Goal: Transaction & Acquisition: Purchase product/service

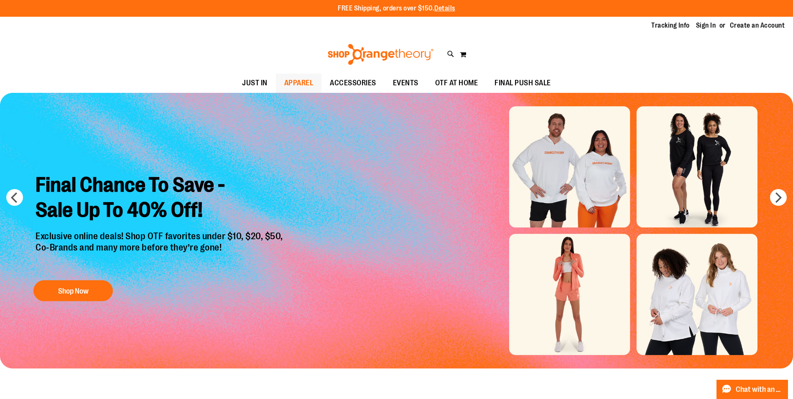
click at [300, 82] on span "APPAREL" at bounding box center [298, 83] width 29 height 19
click at [709, 23] on link "Sign In" at bounding box center [706, 25] width 20 height 9
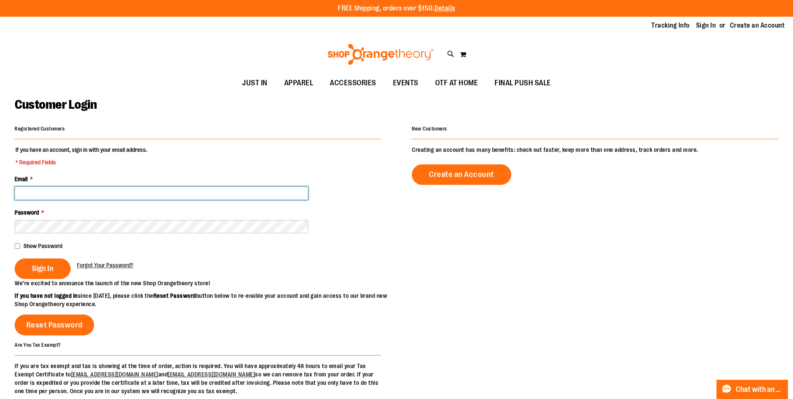
click at [248, 197] on input "Email *" at bounding box center [162, 193] width 294 height 13
type input "**********"
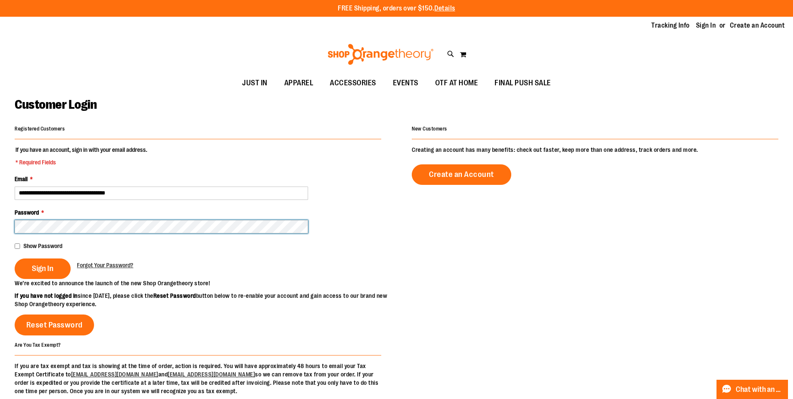
click at [15, 258] on button "Sign In" at bounding box center [43, 268] width 56 height 20
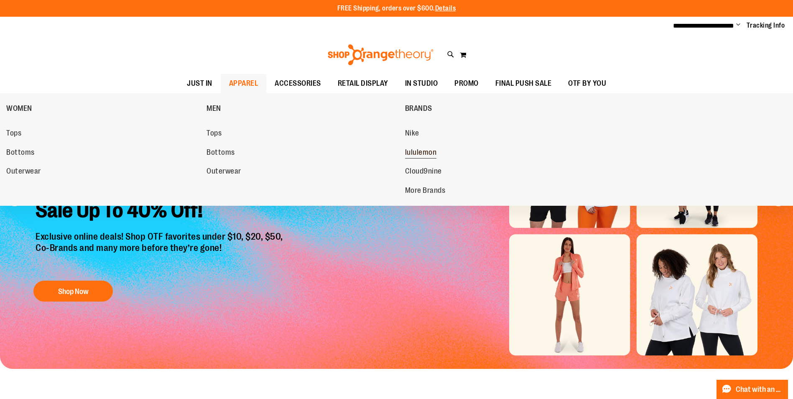
click at [437, 149] on span "lululemon" at bounding box center [421, 153] width 32 height 10
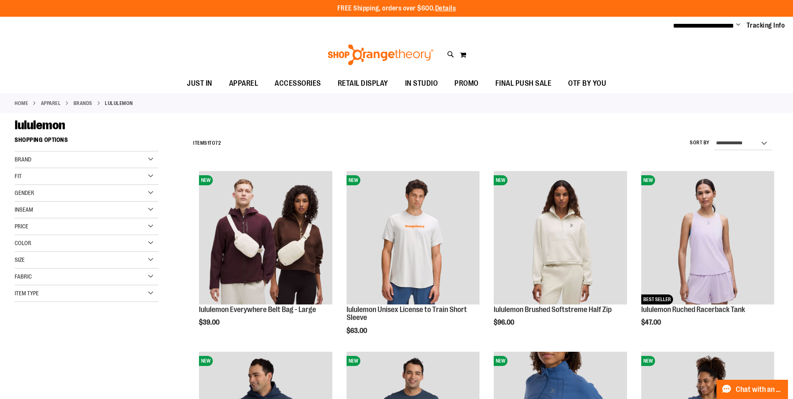
click at [128, 187] on div "Gender" at bounding box center [87, 193] width 144 height 17
click at [45, 217] on span "52 items" at bounding box center [50, 219] width 15 height 9
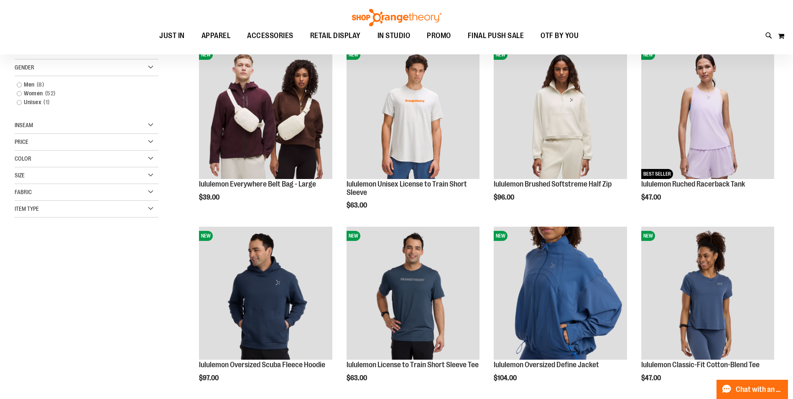
scroll to position [132, 0]
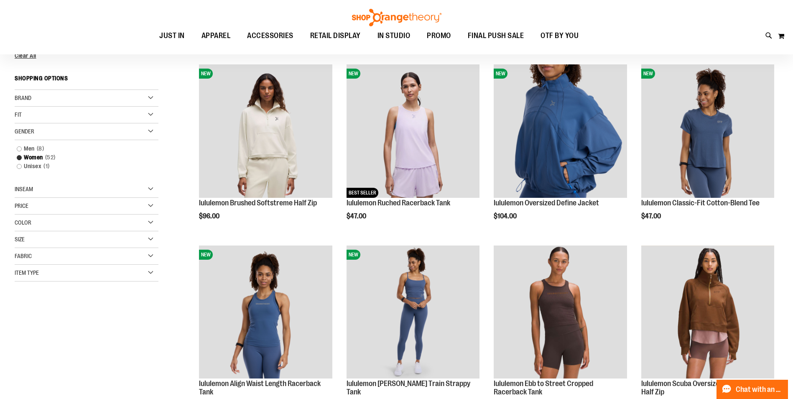
scroll to position [174, 0]
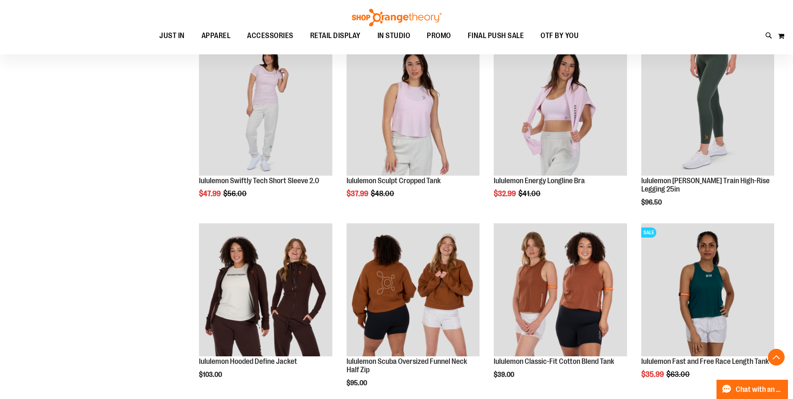
scroll to position [718, 0]
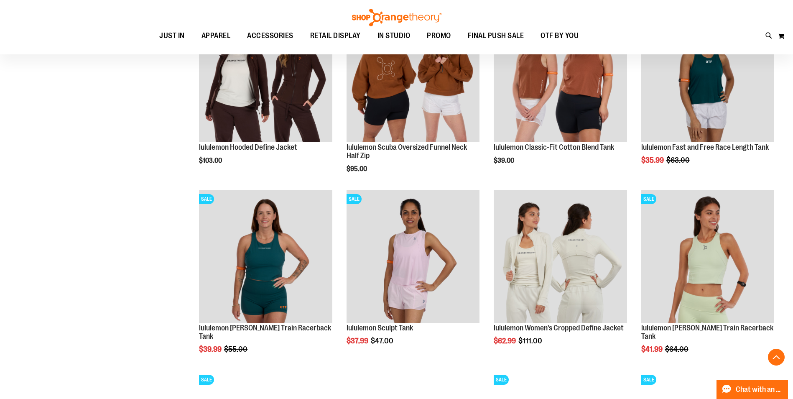
scroll to position [927, 0]
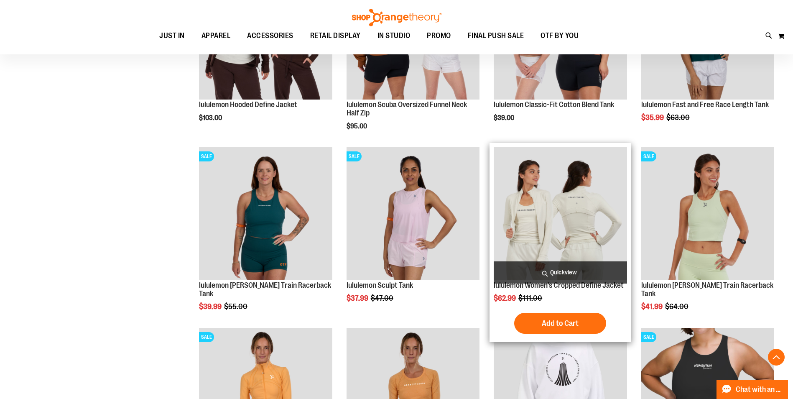
click at [532, 210] on img "product" at bounding box center [560, 213] width 133 height 133
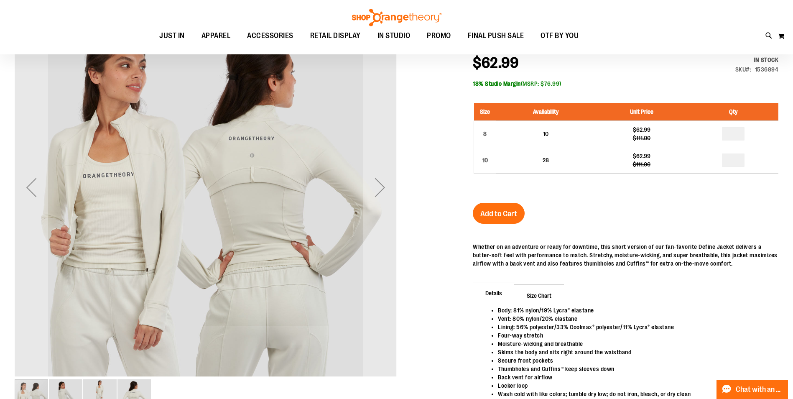
scroll to position [83, 0]
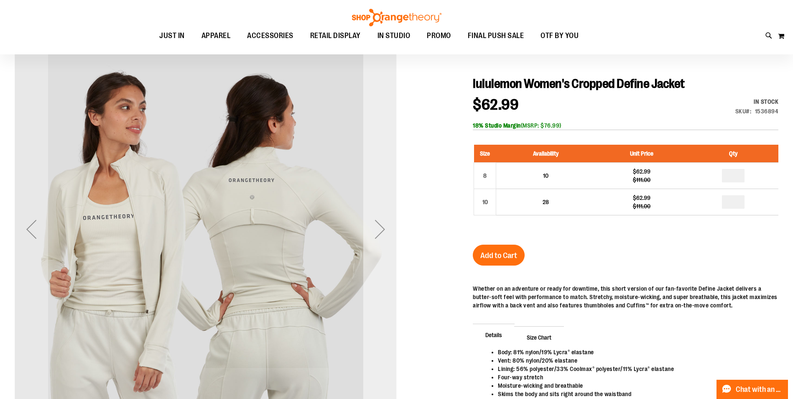
click at [380, 227] on div "Next" at bounding box center [379, 228] width 33 height 33
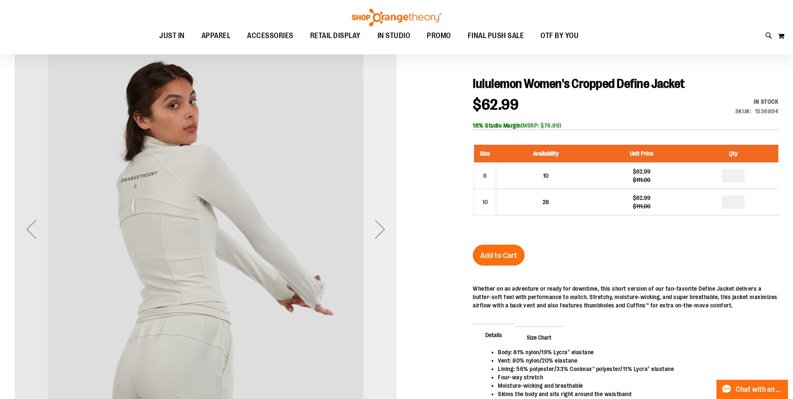
click at [380, 227] on div "Next" at bounding box center [379, 228] width 33 height 33
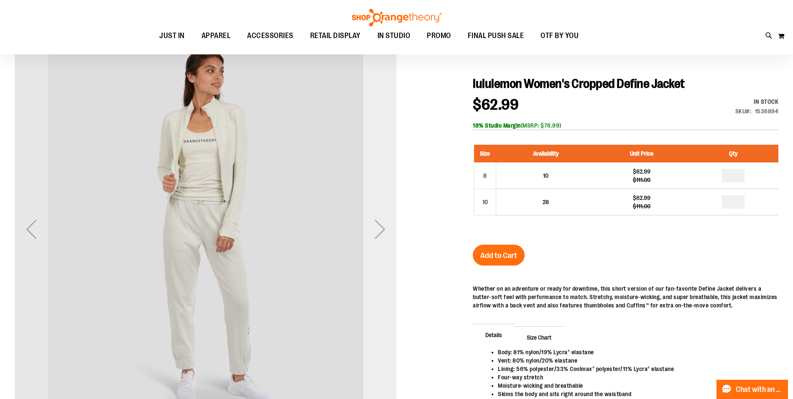
click at [380, 227] on div "Next" at bounding box center [379, 228] width 33 height 33
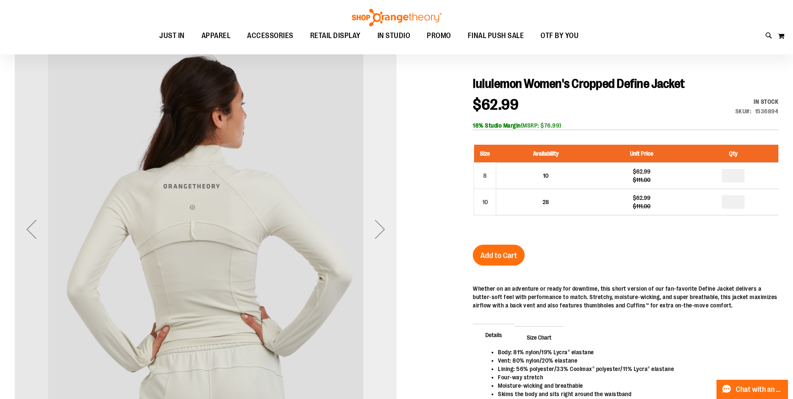
click at [380, 227] on div "Next" at bounding box center [379, 228] width 33 height 33
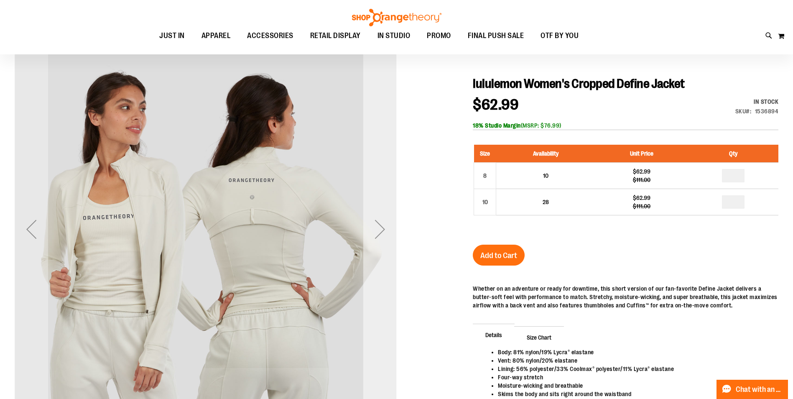
click at [382, 233] on div "Next" at bounding box center [379, 228] width 33 height 33
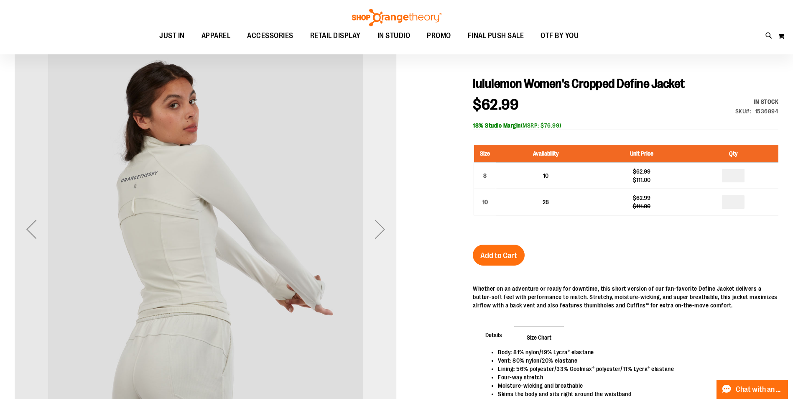
click at [382, 233] on div "Next" at bounding box center [379, 228] width 33 height 33
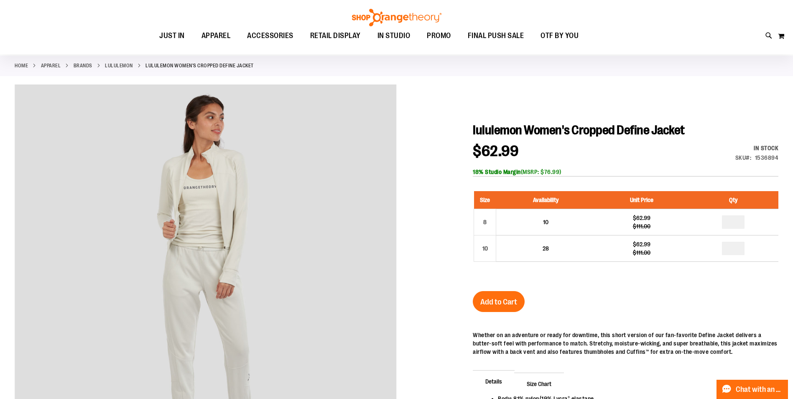
scroll to position [0, 0]
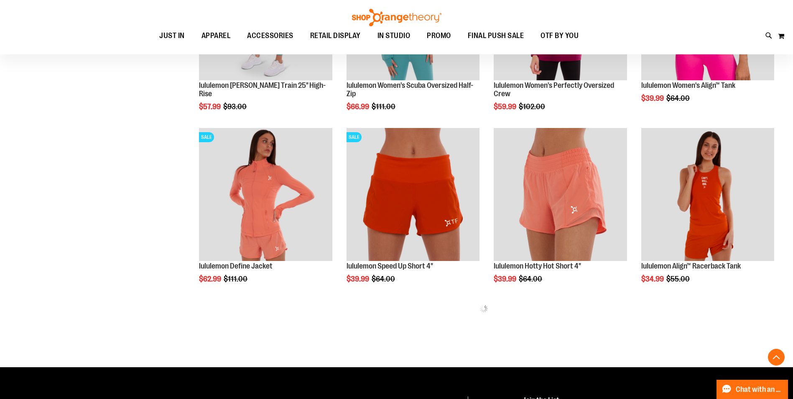
scroll to position [299, 0]
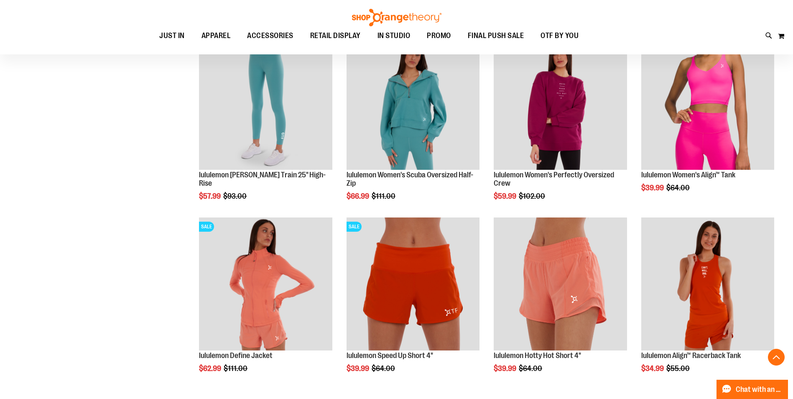
scroll to position [382, 0]
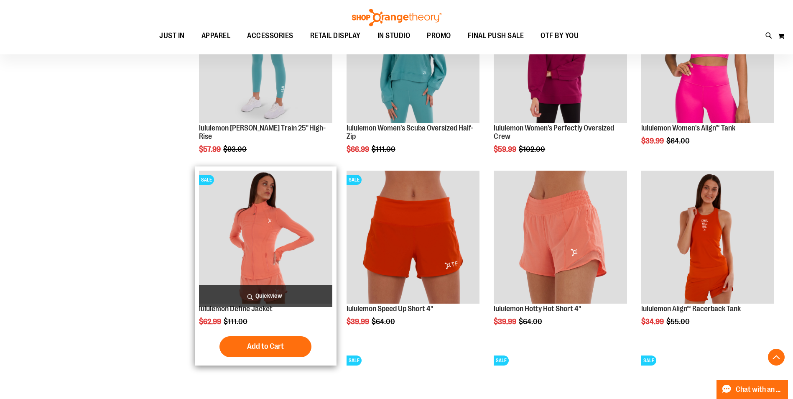
click at [293, 237] on img "product" at bounding box center [265, 237] width 133 height 133
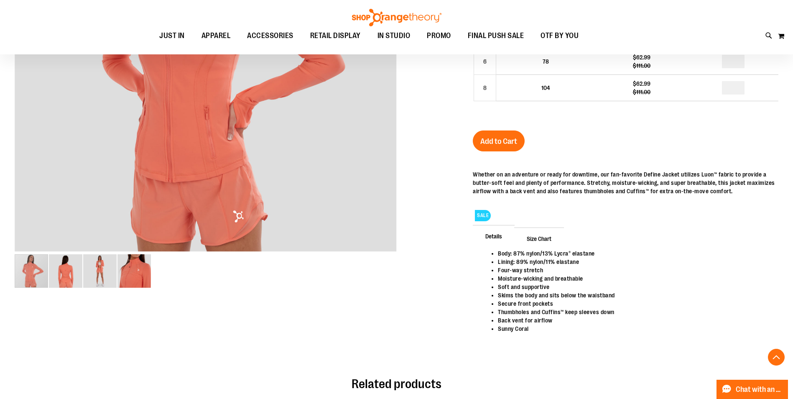
scroll to position [250, 0]
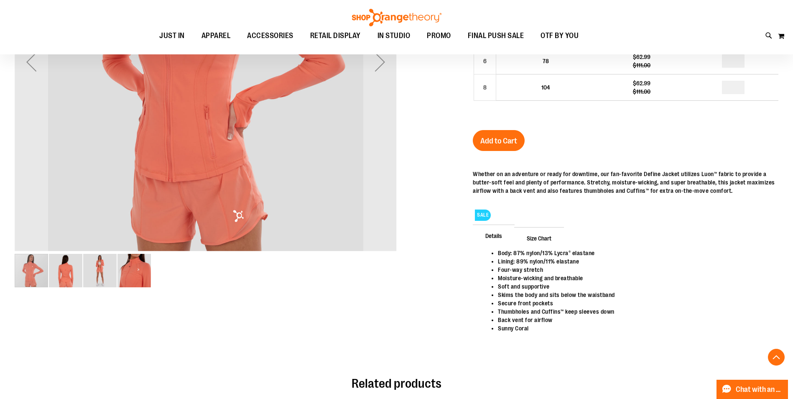
click at [69, 273] on img "image 2 of 4" at bounding box center [65, 270] width 33 height 33
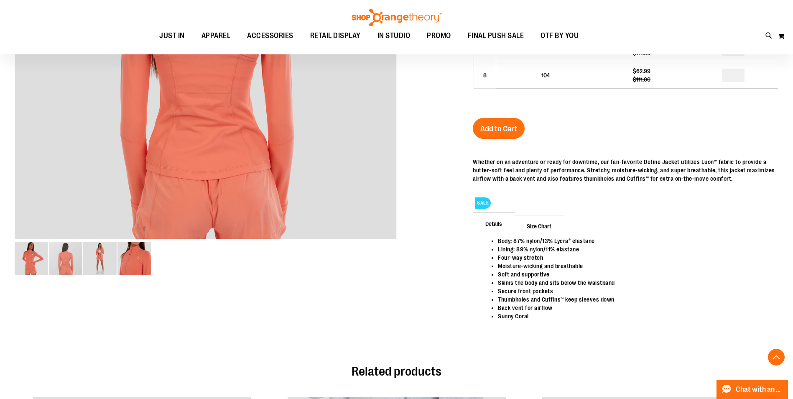
scroll to position [292, 0]
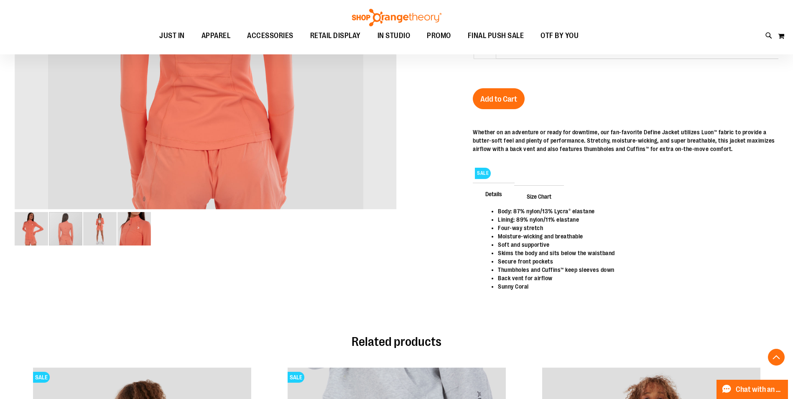
click at [22, 233] on img "image 1 of 4" at bounding box center [31, 228] width 33 height 33
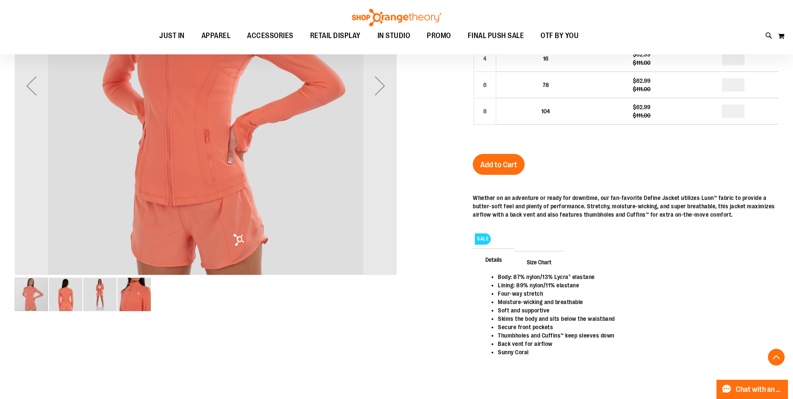
scroll to position [125, 0]
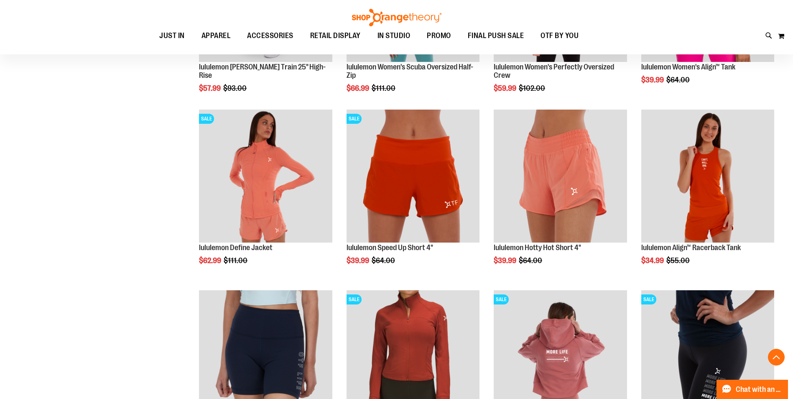
scroll to position [466, 0]
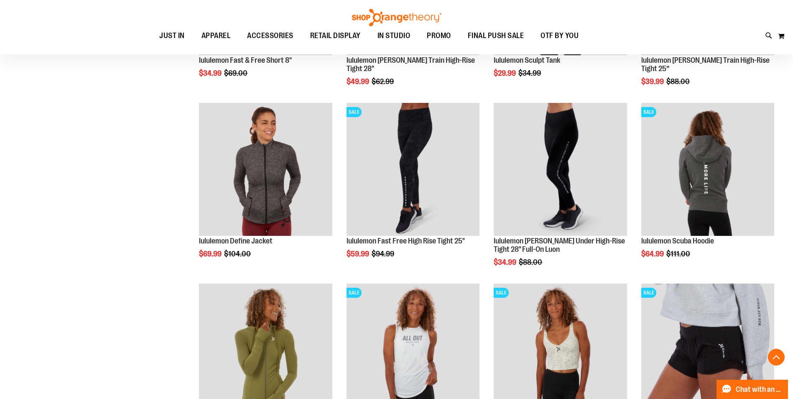
scroll to position [1093, 0]
